Goal: Task Accomplishment & Management: Manage account settings

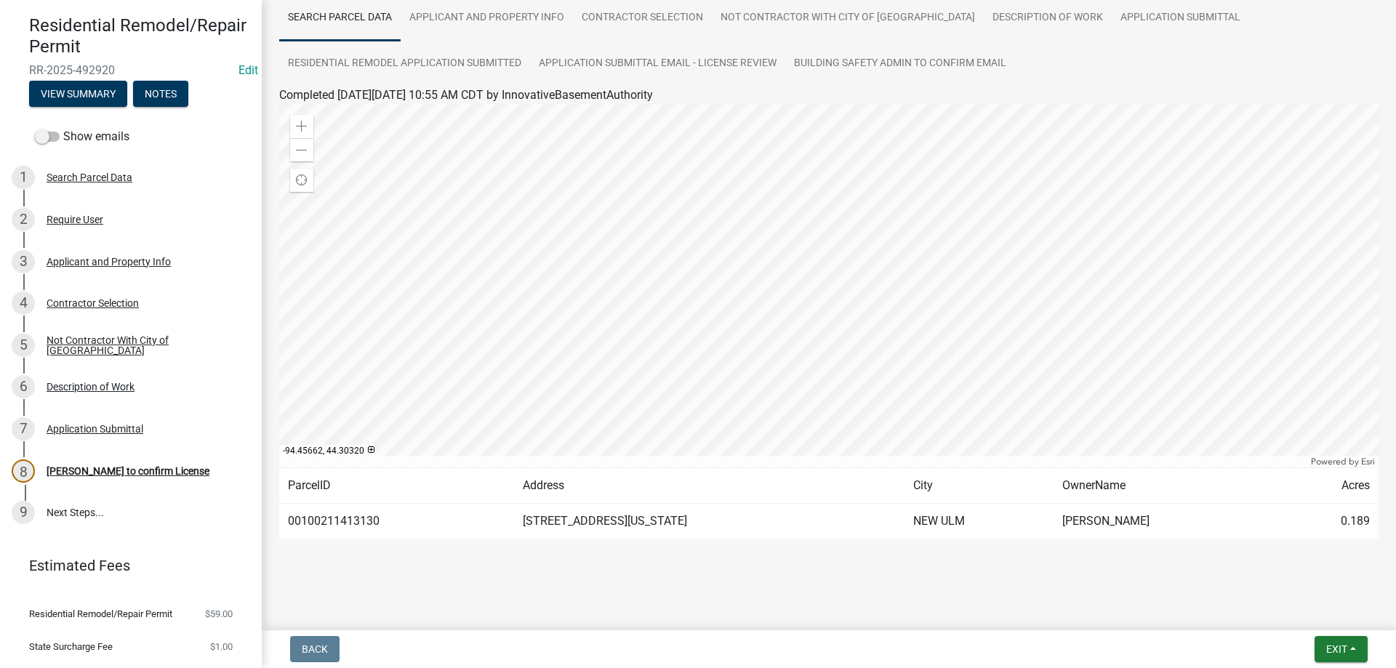
scroll to position [71, 0]
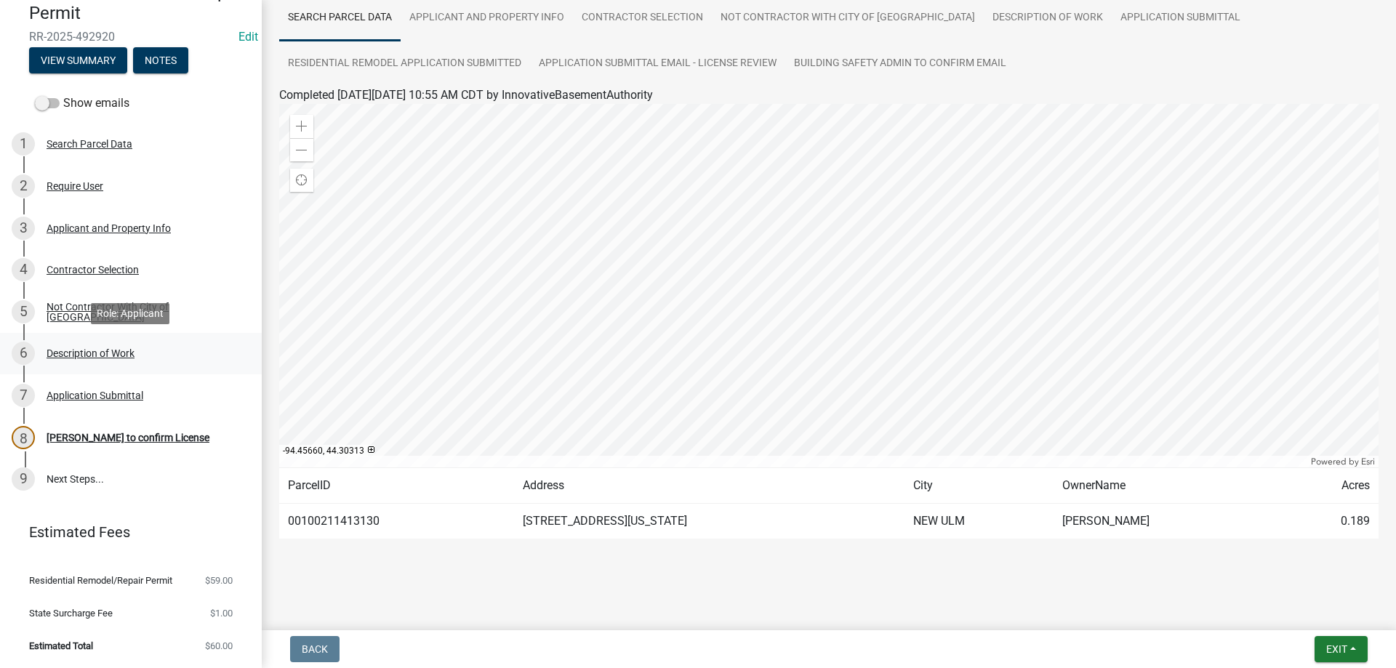
click at [94, 350] on div "Description of Work" at bounding box center [91, 353] width 88 height 10
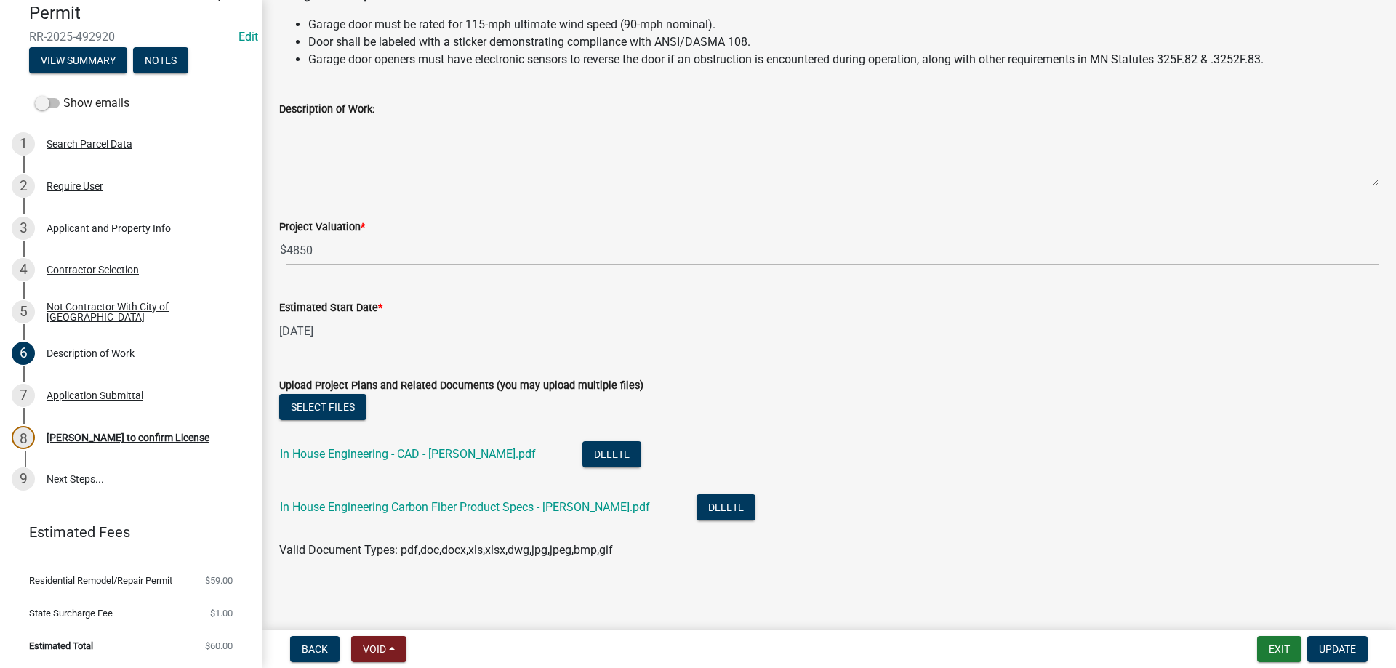
scroll to position [403, 0]
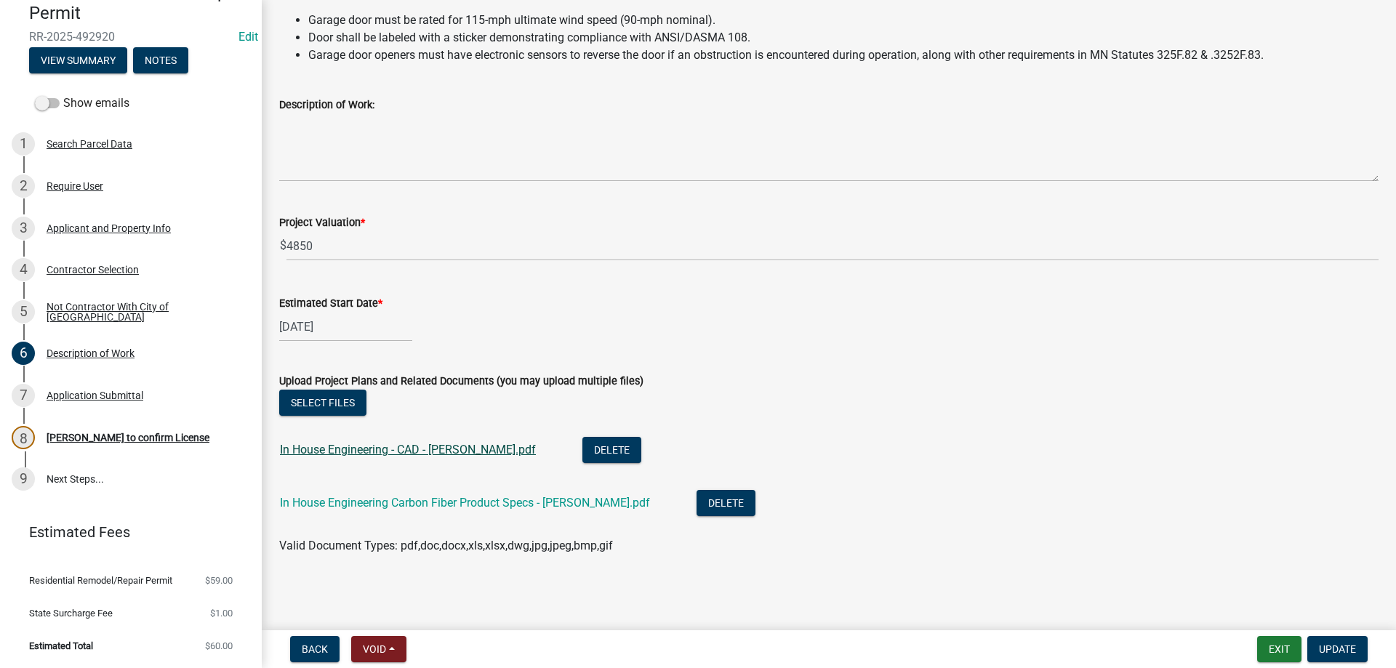
click at [416, 447] on link "In House Engineering - CAD - Schaefer.pdf" at bounding box center [408, 450] width 256 height 14
click at [439, 502] on link "In House Engineering Carbon Fiber Product Specs - Schaefer.pdf" at bounding box center [465, 503] width 370 height 14
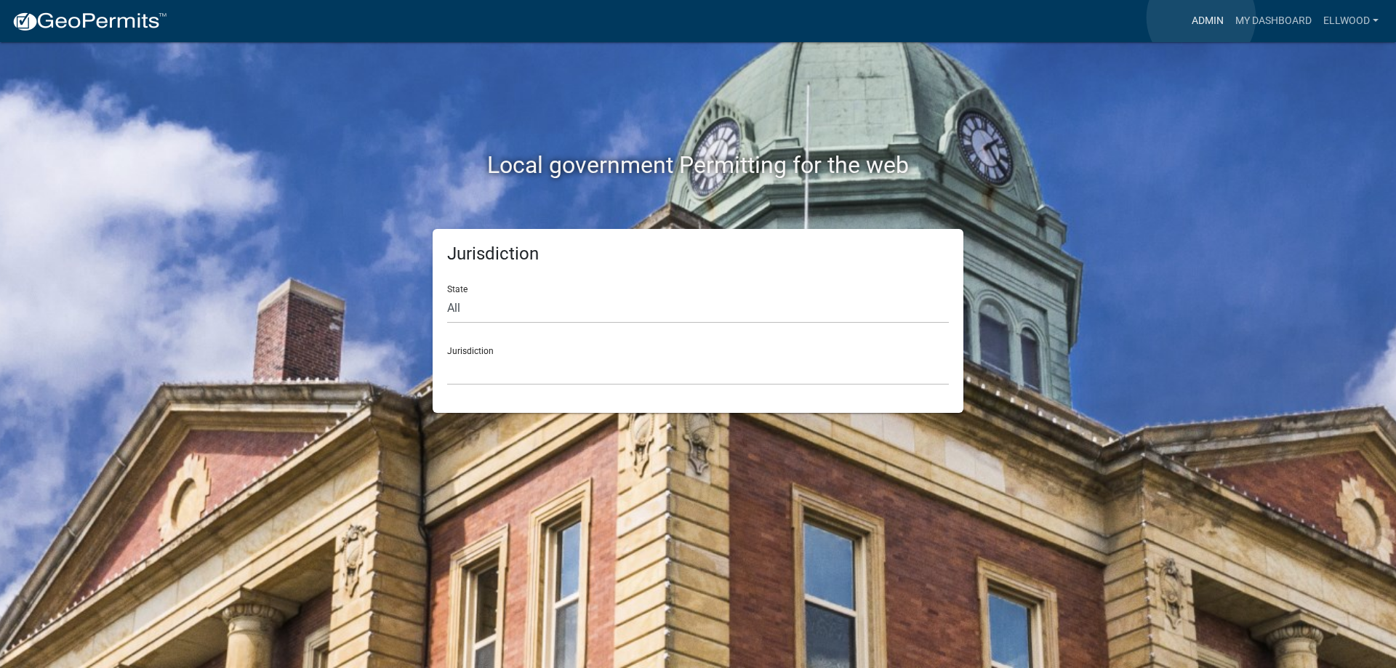
click at [1201, 17] on link "Admin" at bounding box center [1207, 21] width 44 height 28
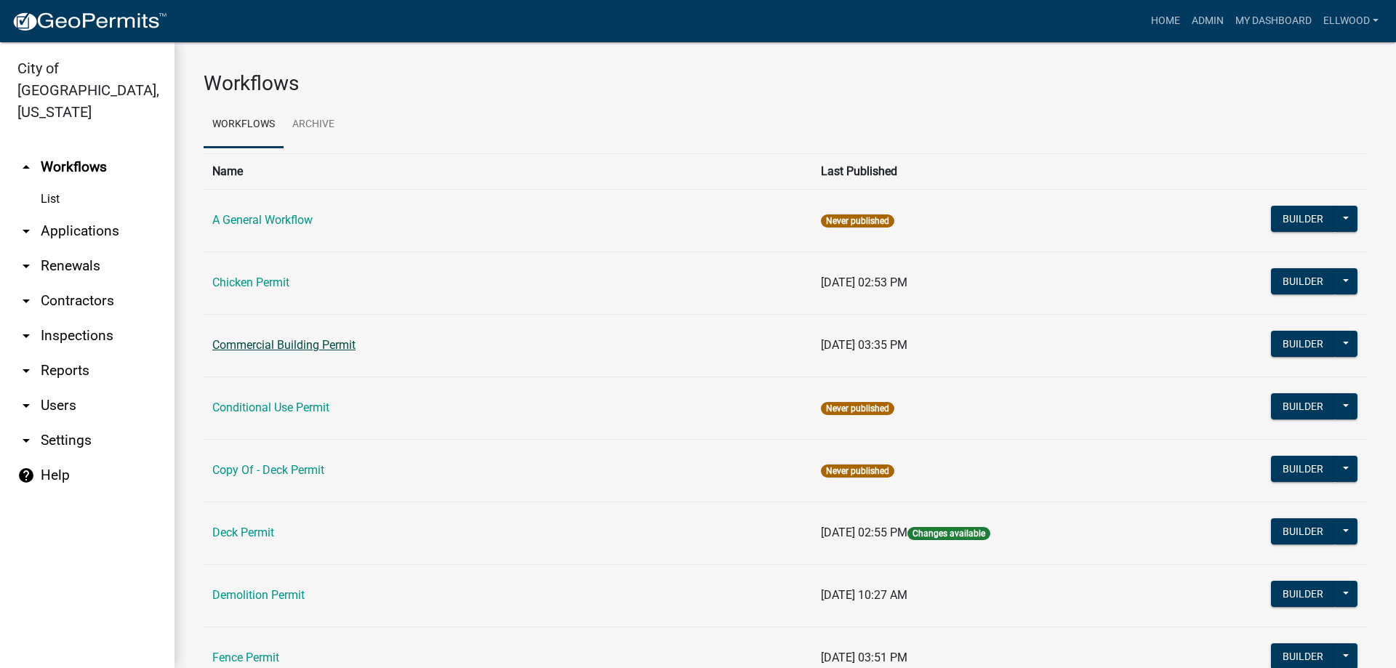
click at [294, 350] on link "Commercial Building Permit" at bounding box center [283, 345] width 143 height 14
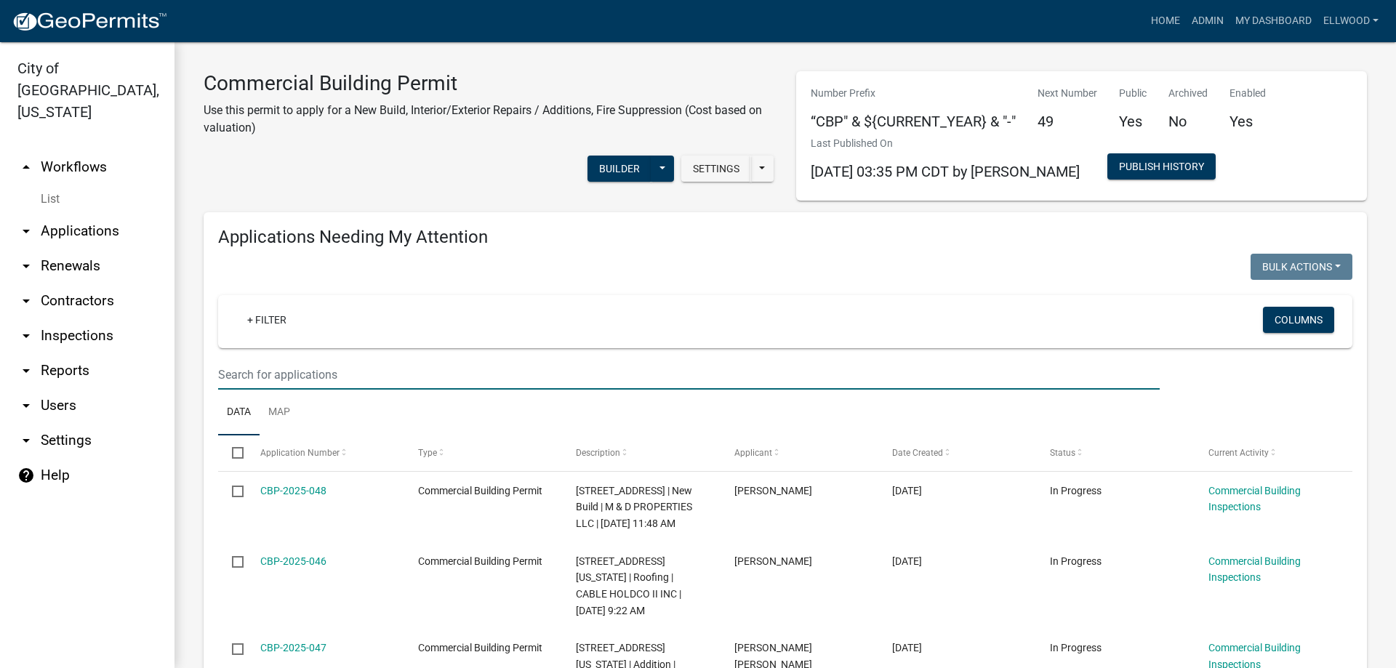
click at [263, 378] on input "text" at bounding box center [688, 375] width 941 height 30
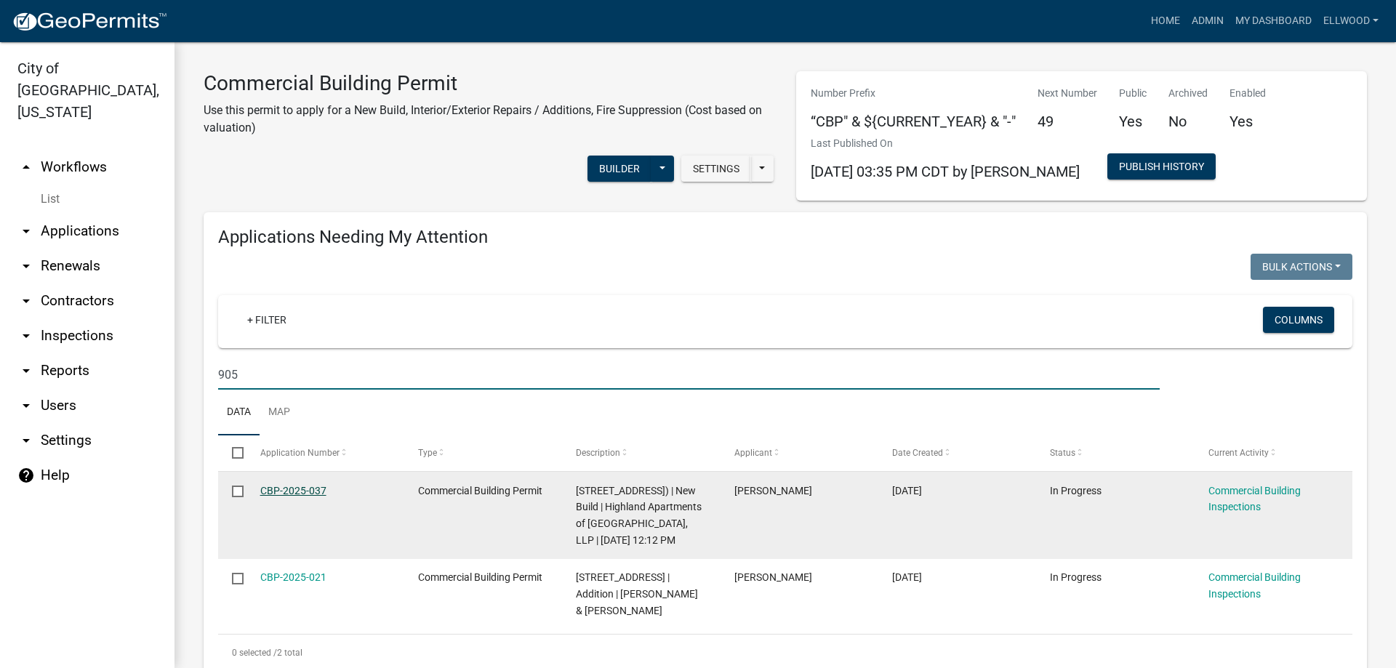
type input "905"
click at [310, 495] on link "CBP-2025-037" at bounding box center [293, 491] width 66 height 12
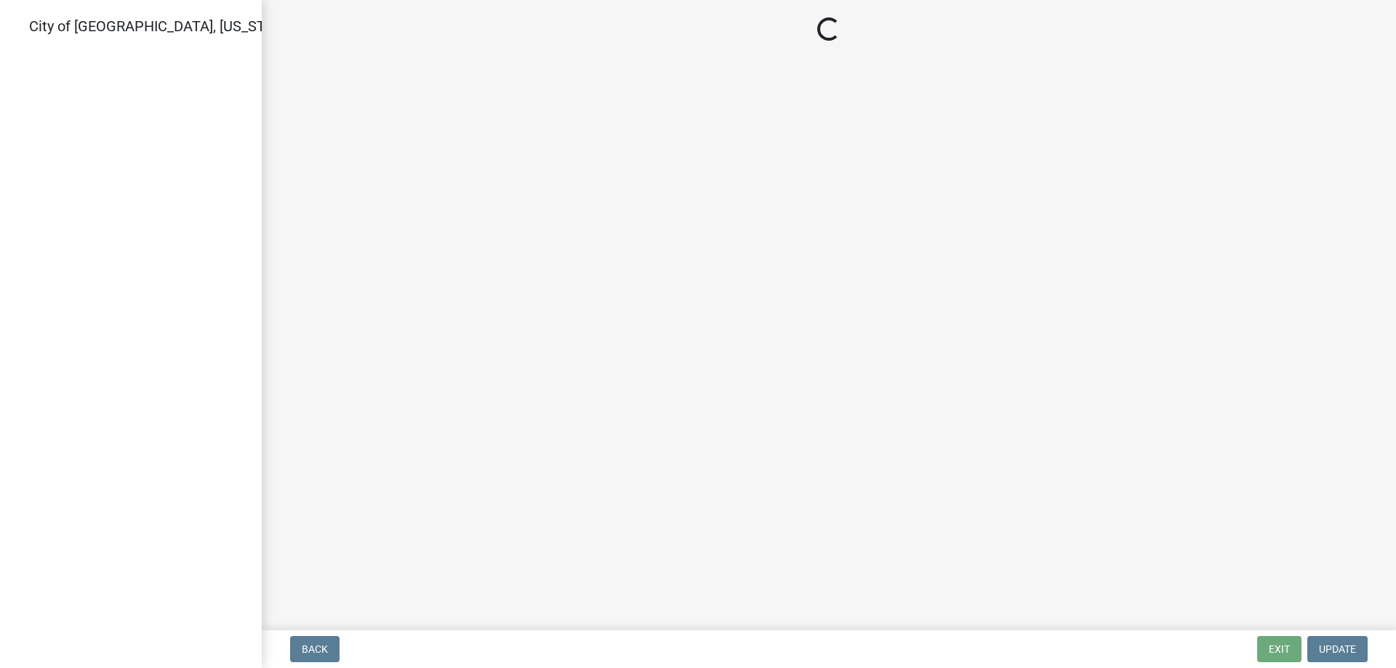
select select "805d55ac-e238-4e04-8f8e-acc067f36c3e"
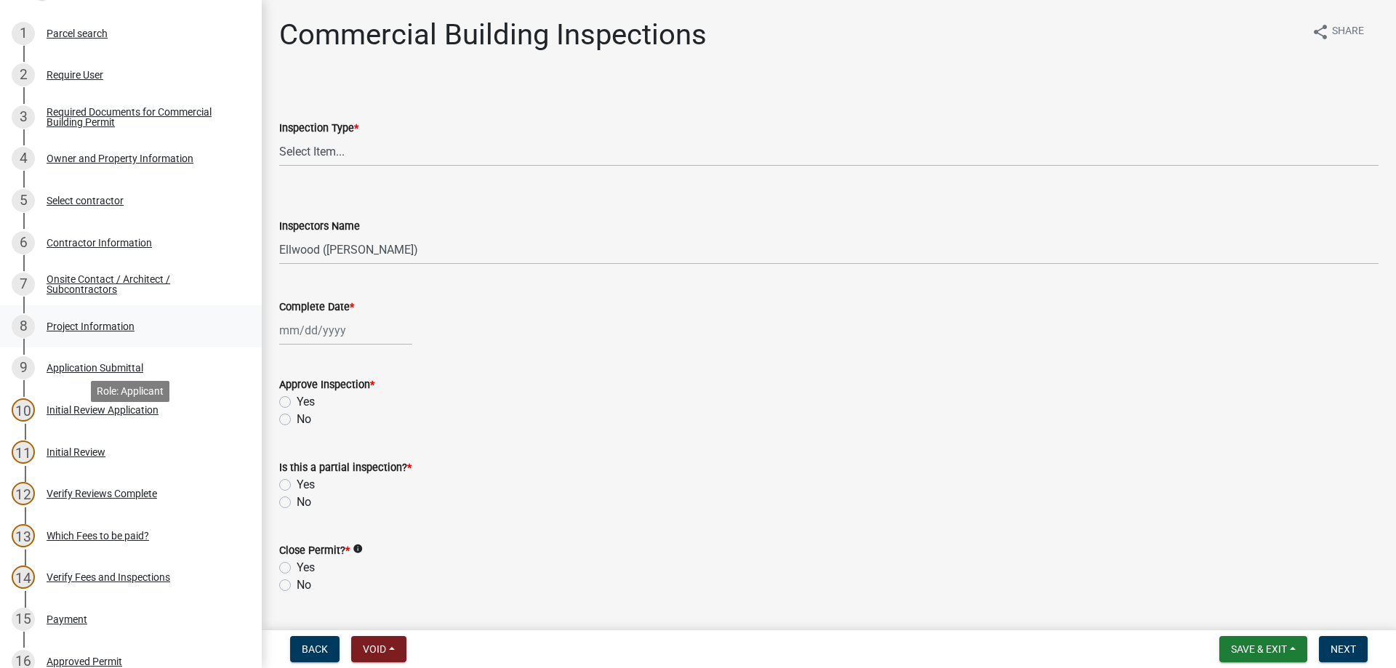
scroll to position [501, 0]
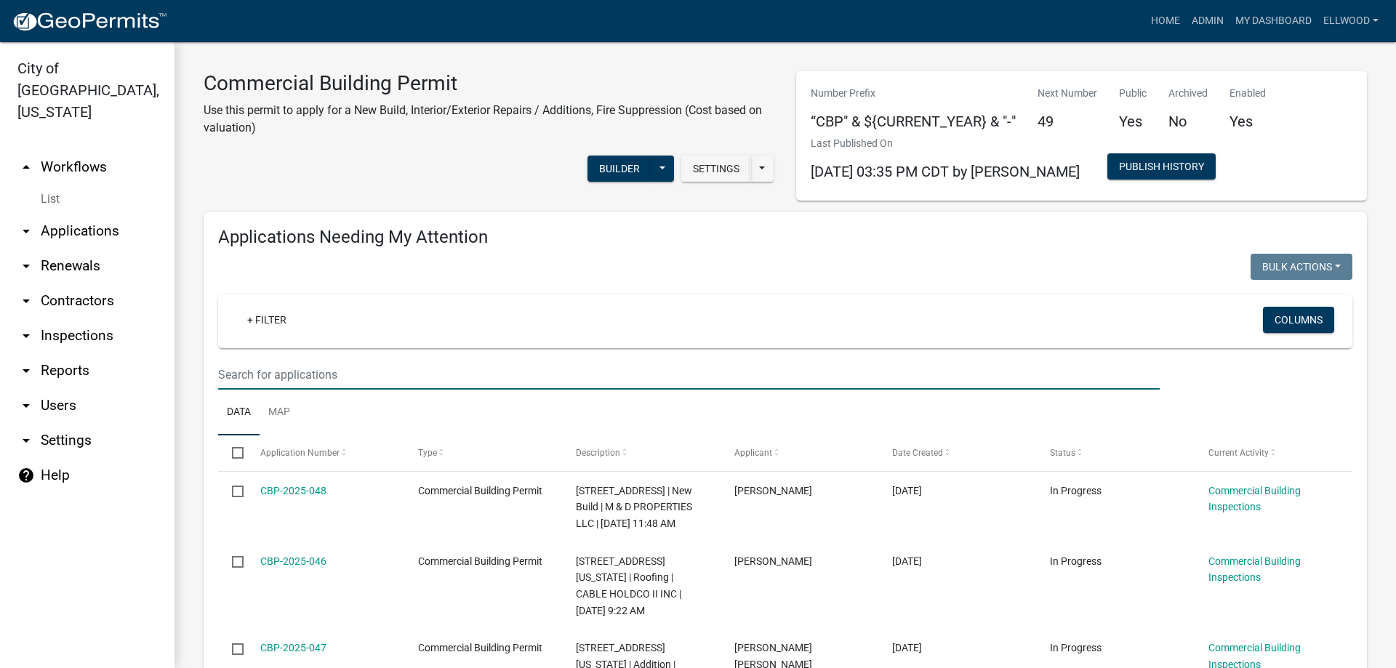
click at [268, 370] on input "text" at bounding box center [688, 375] width 941 height 30
type input "901"
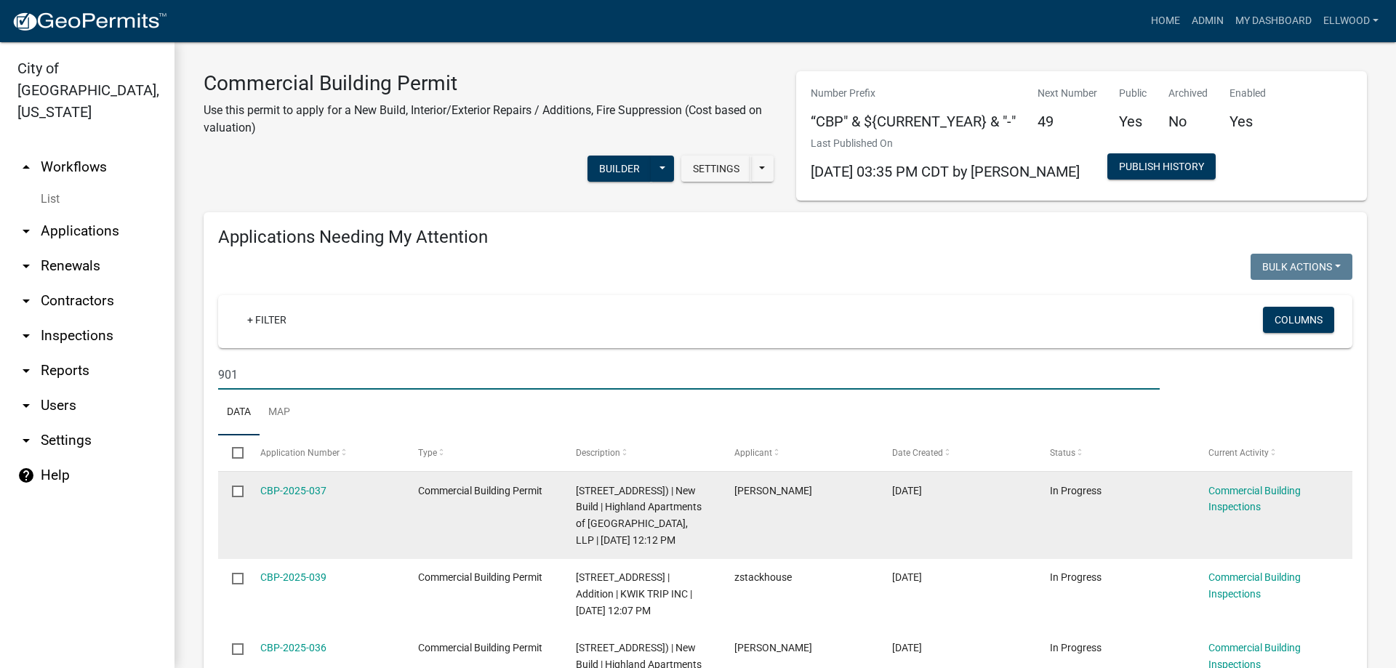
scroll to position [166, 0]
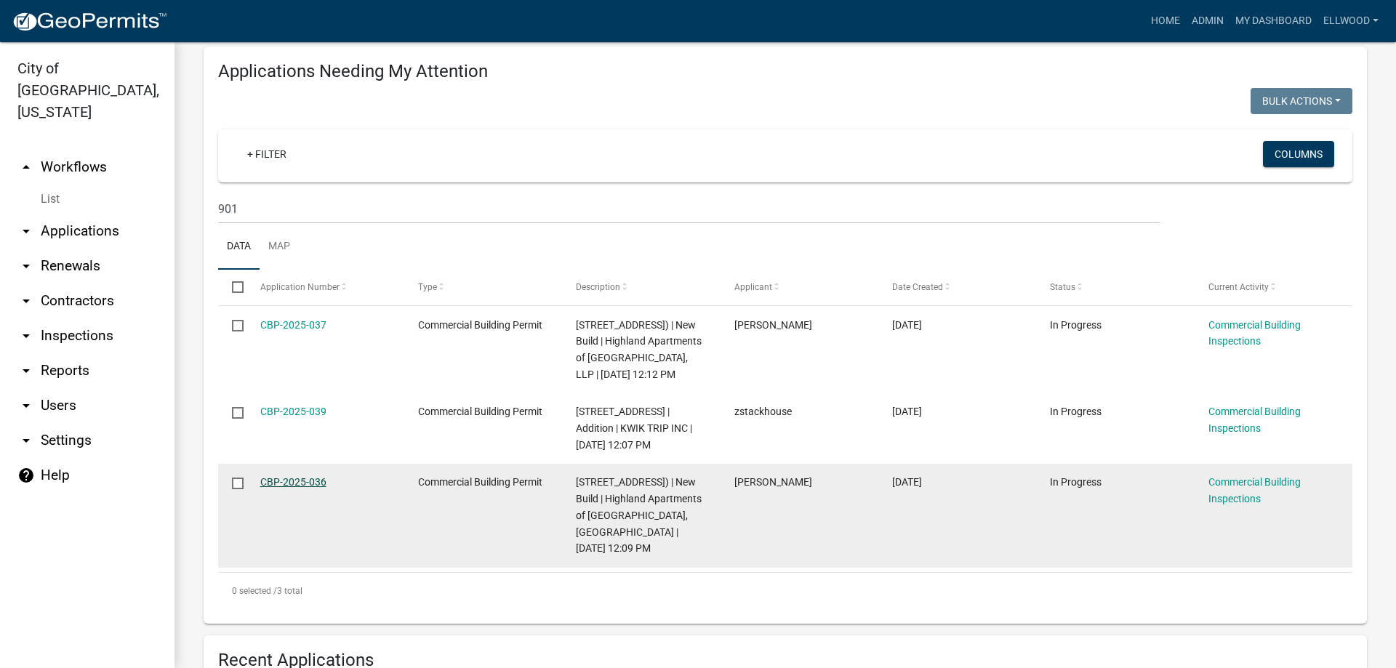
click at [313, 488] on link "CBP-2025-036" at bounding box center [293, 482] width 66 height 12
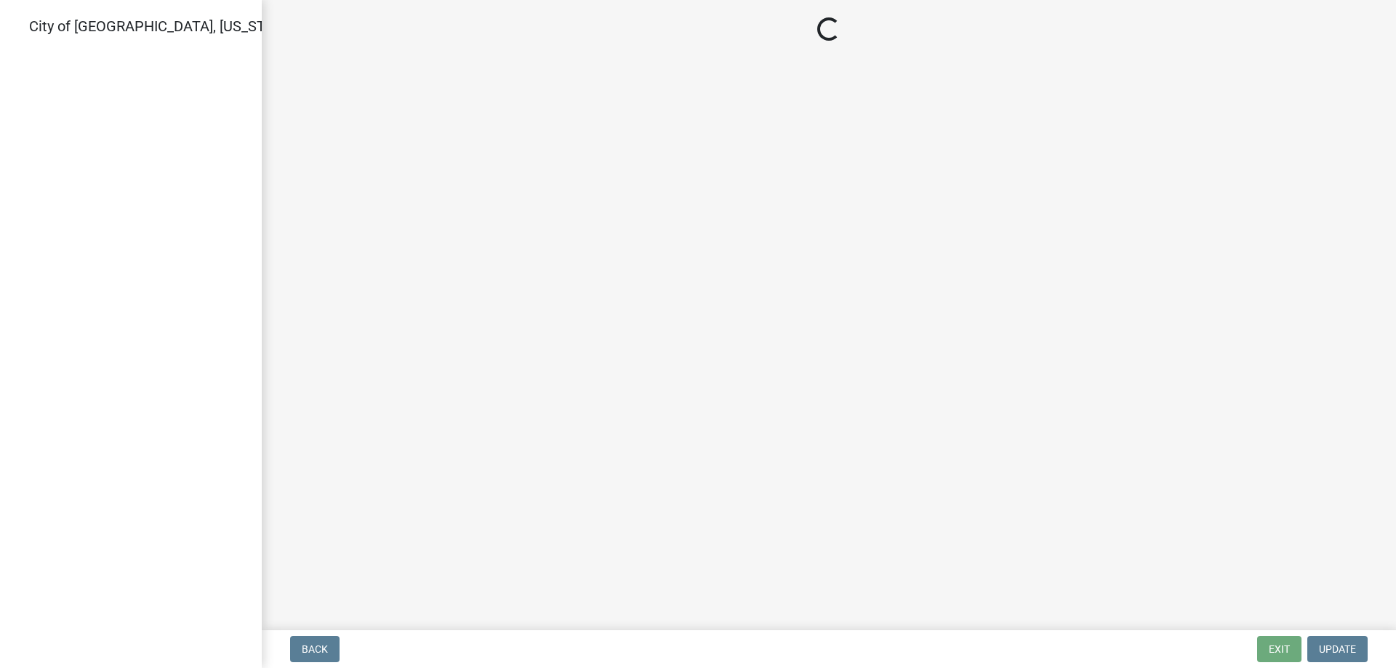
select select "805d55ac-e238-4e04-8f8e-acc067f36c3e"
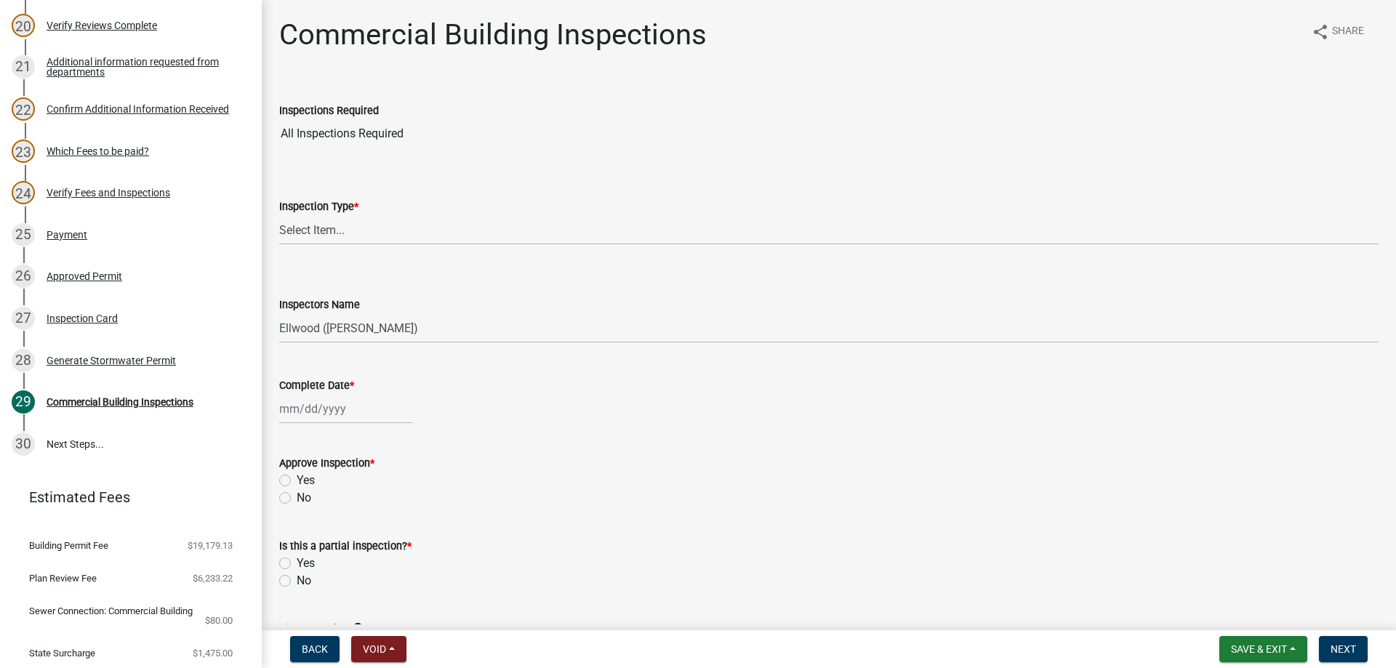
scroll to position [1036, 0]
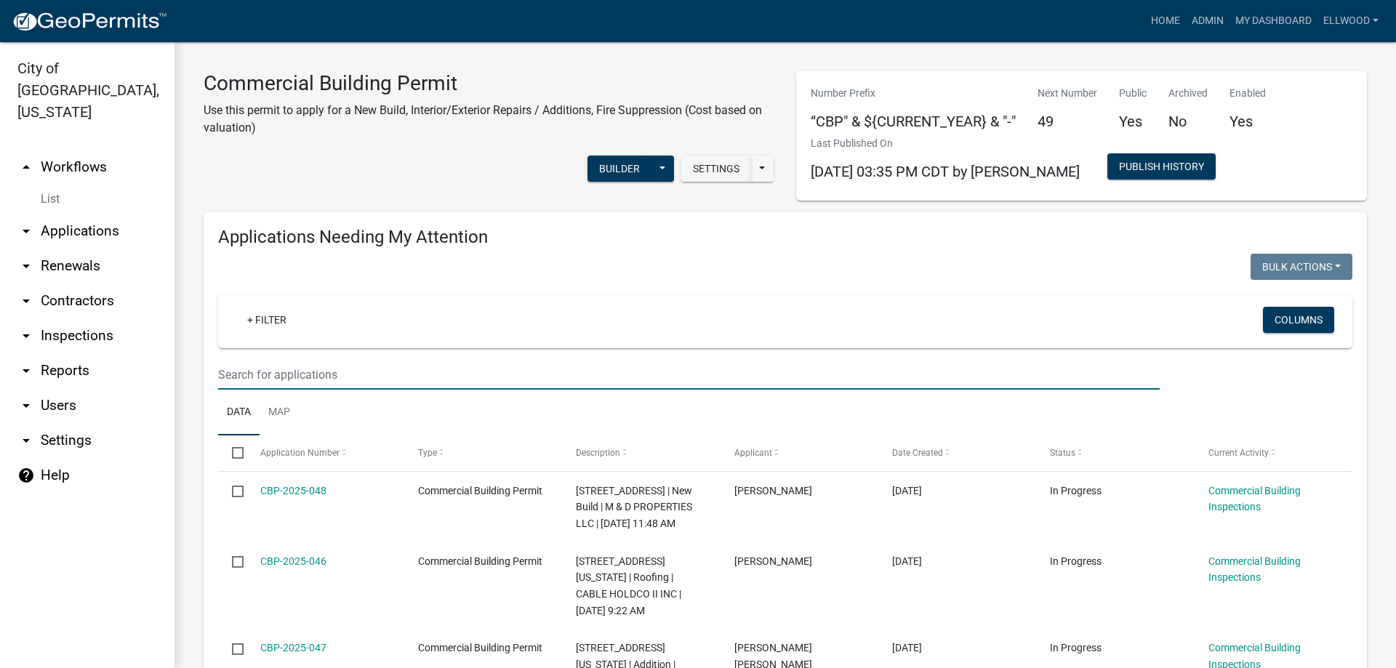
click at [318, 383] on input "text" at bounding box center [688, 375] width 941 height 30
type input "905"
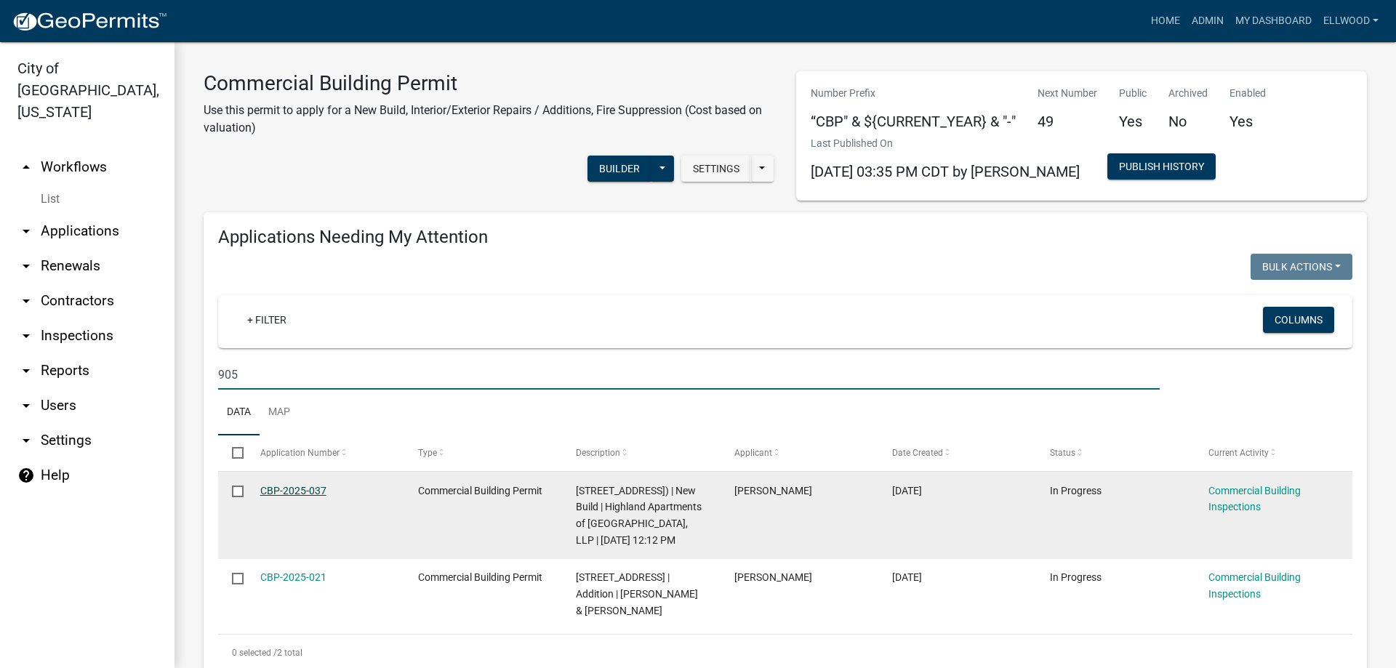
click at [290, 493] on link "CBP-2025-037" at bounding box center [293, 491] width 66 height 12
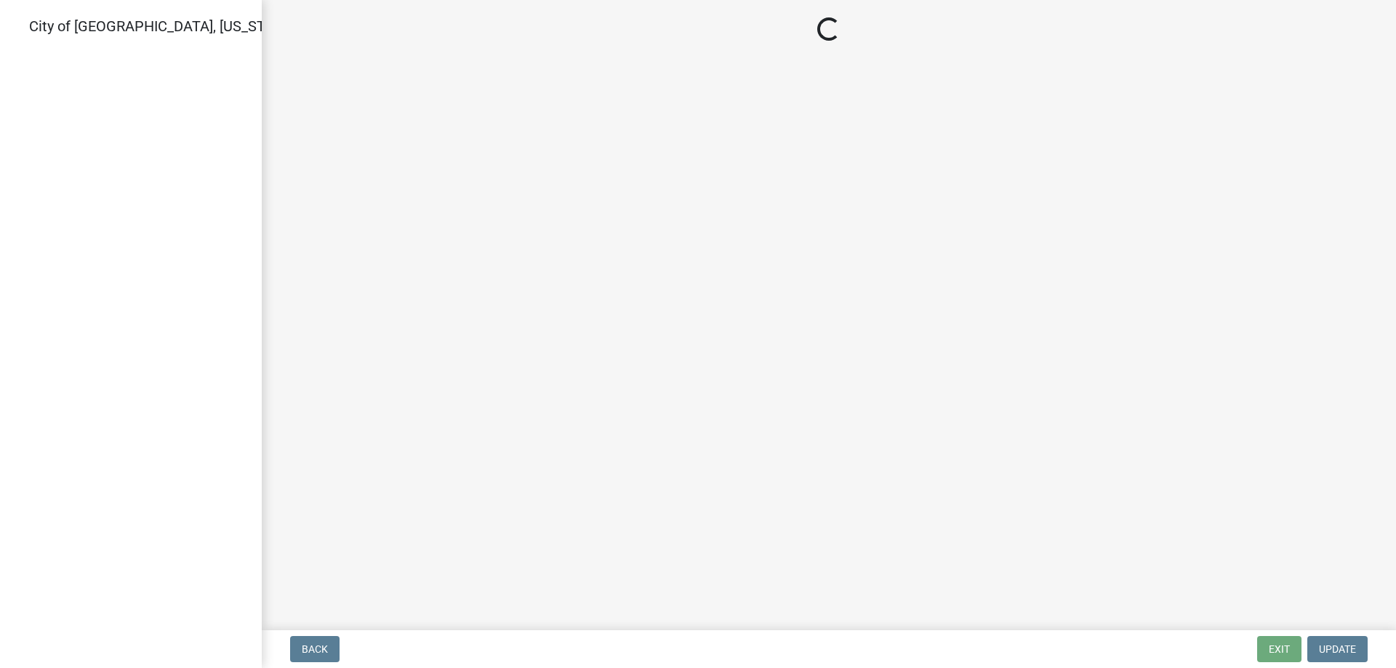
select select "805d55ac-e238-4e04-8f8e-acc067f36c3e"
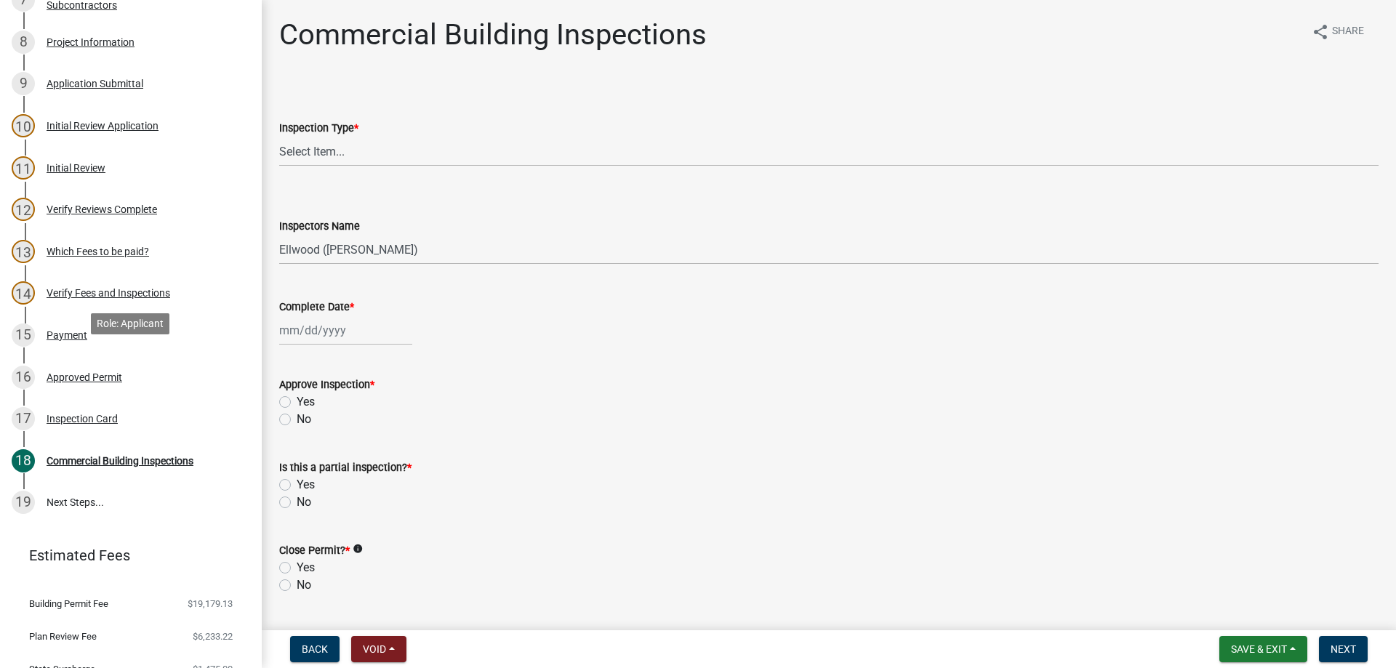
scroll to position [501, 0]
